Goal: Task Accomplishment & Management: Manage account settings

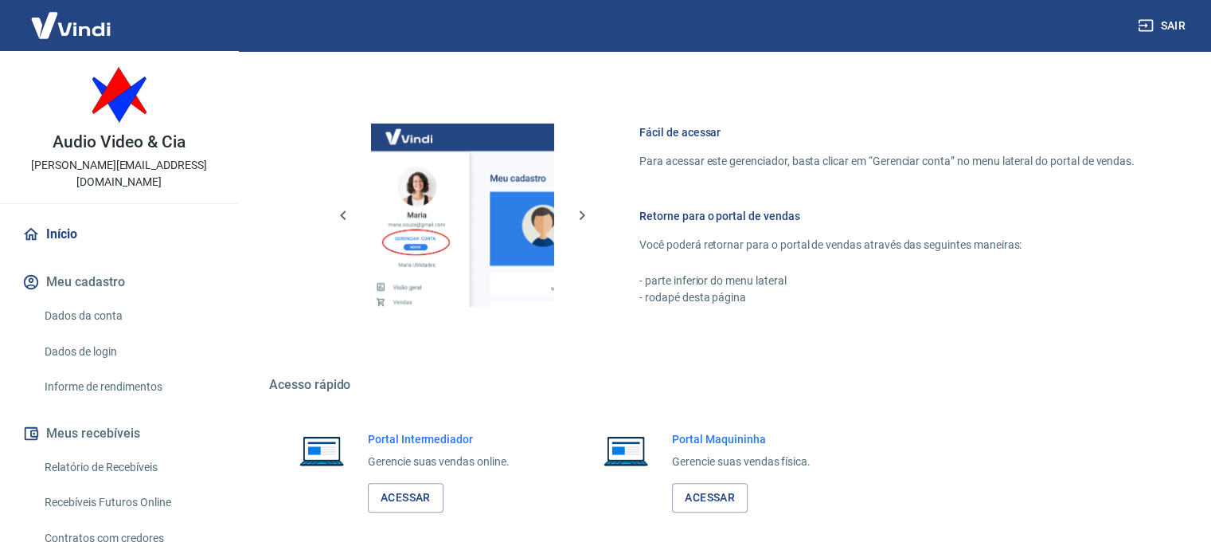
scroll to position [703, 0]
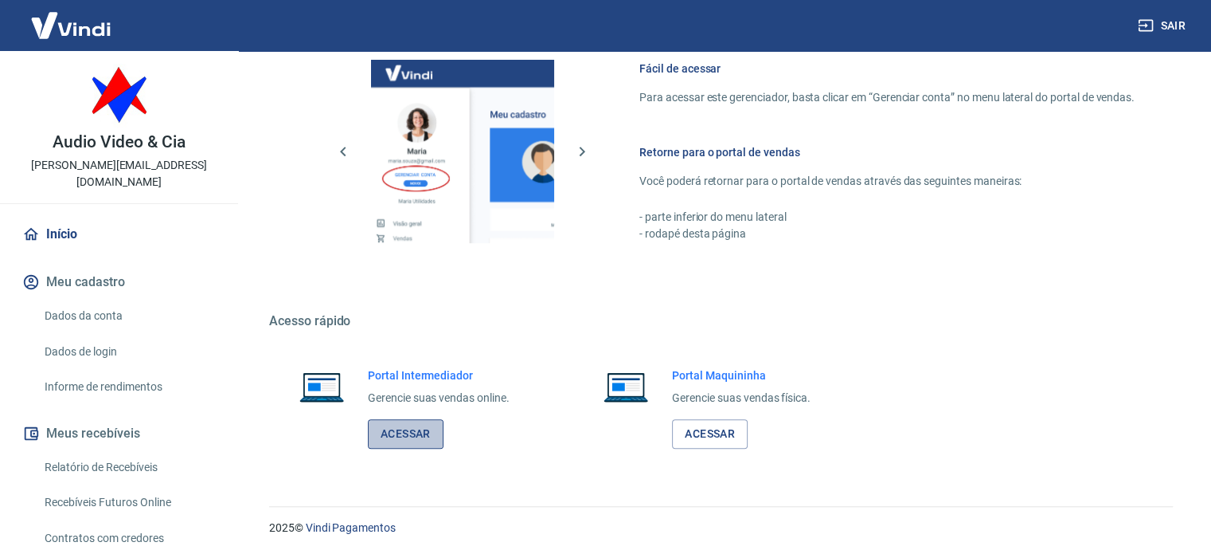
click at [405, 432] on link "Acessar" at bounding box center [406, 433] width 76 height 29
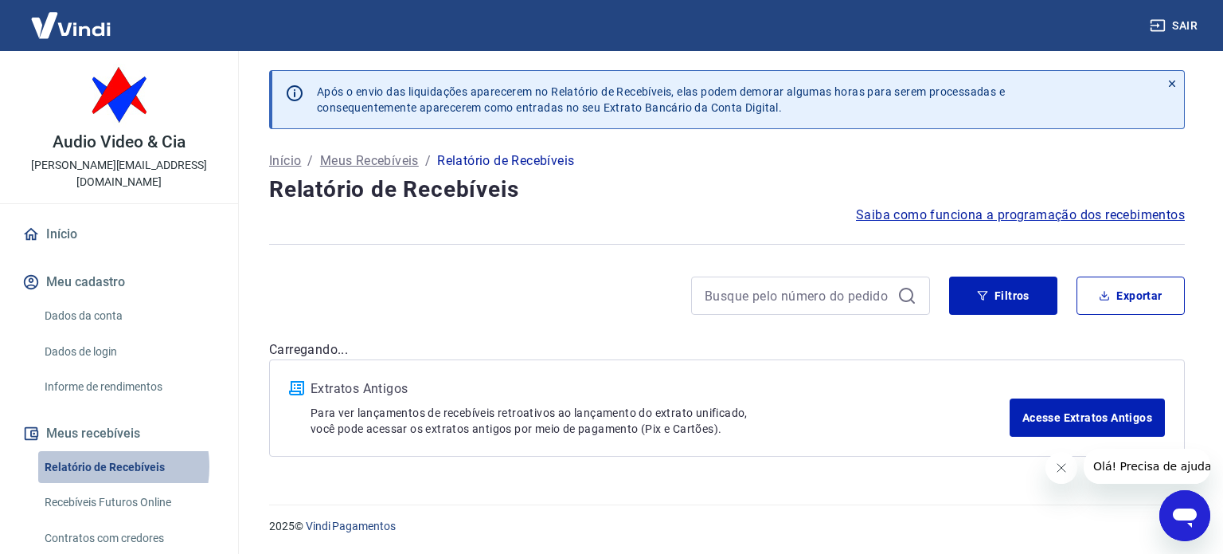
click at [98, 451] on link "Relatório de Recebíveis" at bounding box center [128, 467] width 181 height 33
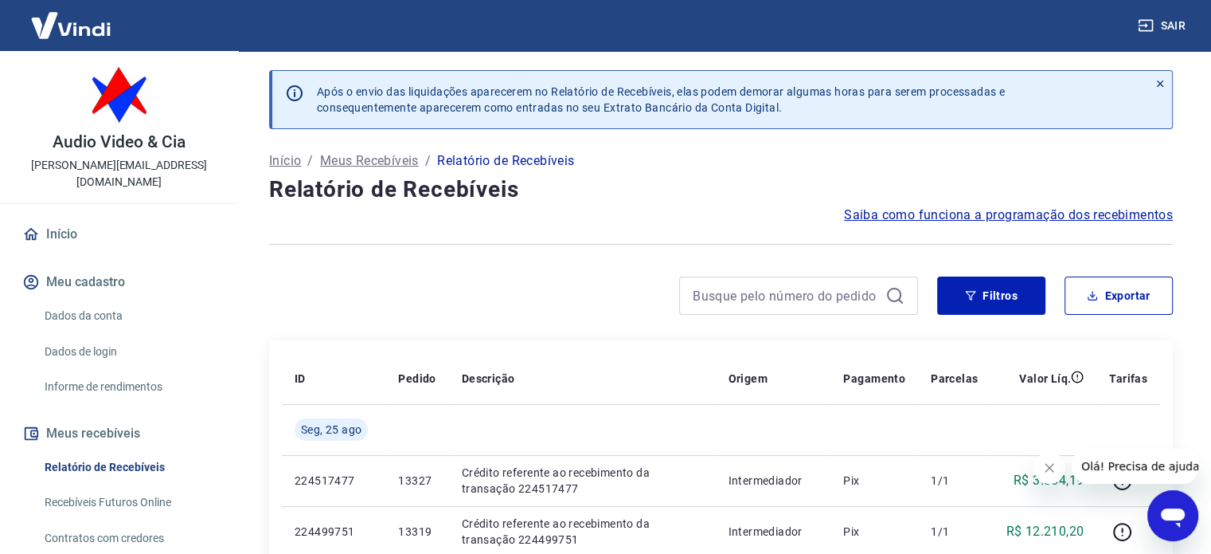
click at [1046, 469] on icon "Fechar mensagem da empresa" at bounding box center [1049, 467] width 13 height 13
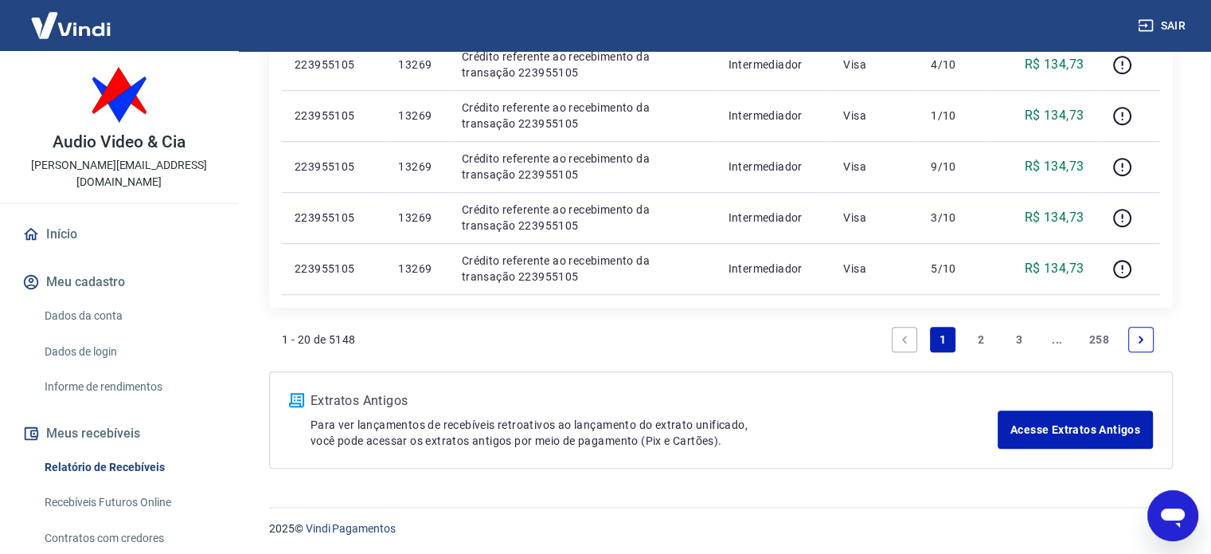
scroll to position [1283, 0]
click at [981, 332] on link "2" at bounding box center [981, 338] width 25 height 25
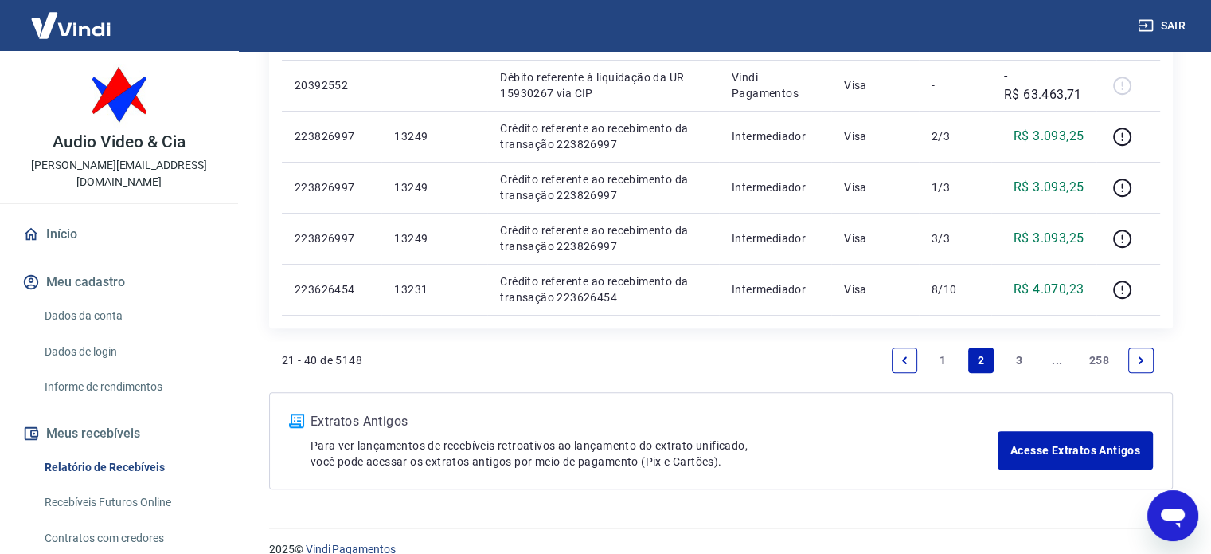
scroll to position [1232, 0]
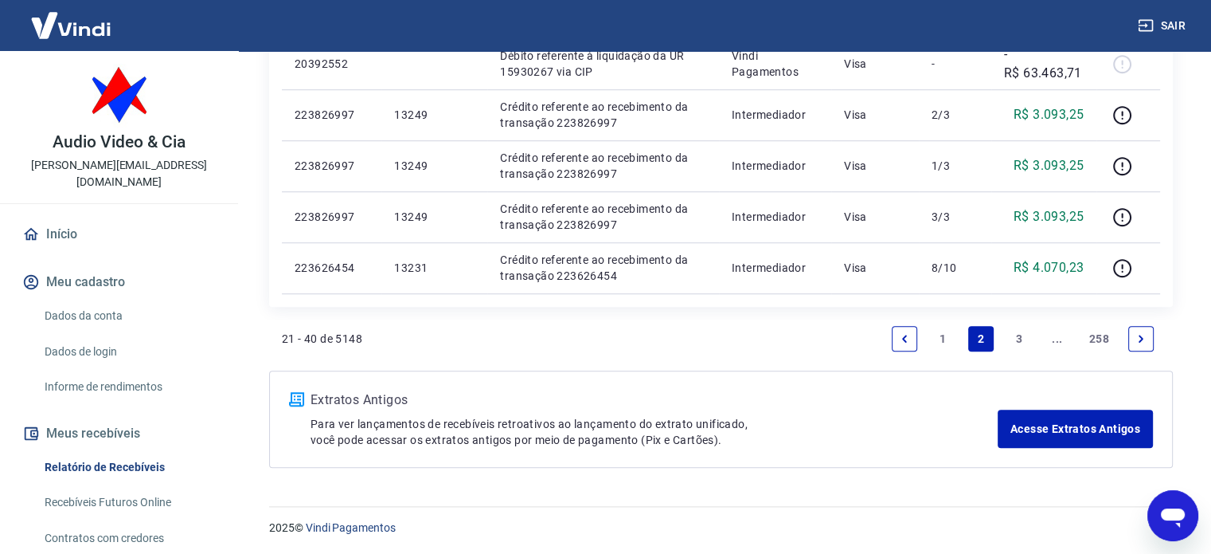
click at [948, 343] on link "1" at bounding box center [942, 338] width 25 height 25
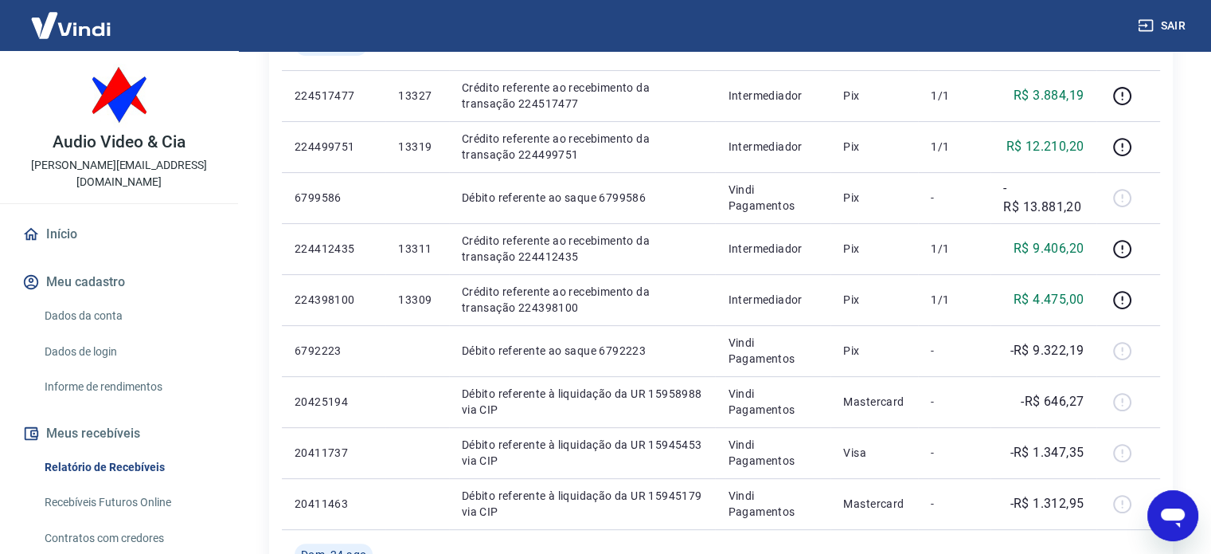
scroll to position [398, 0]
